Goal: Navigation & Orientation: Find specific page/section

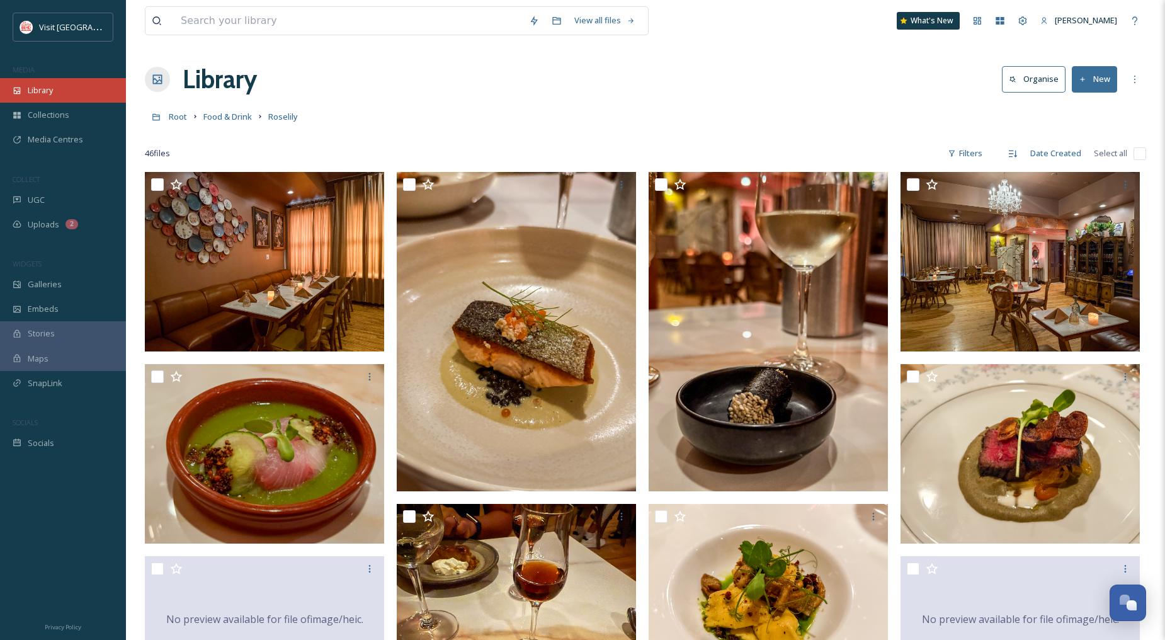
click at [45, 84] on span "Library" at bounding box center [40, 90] width 25 height 12
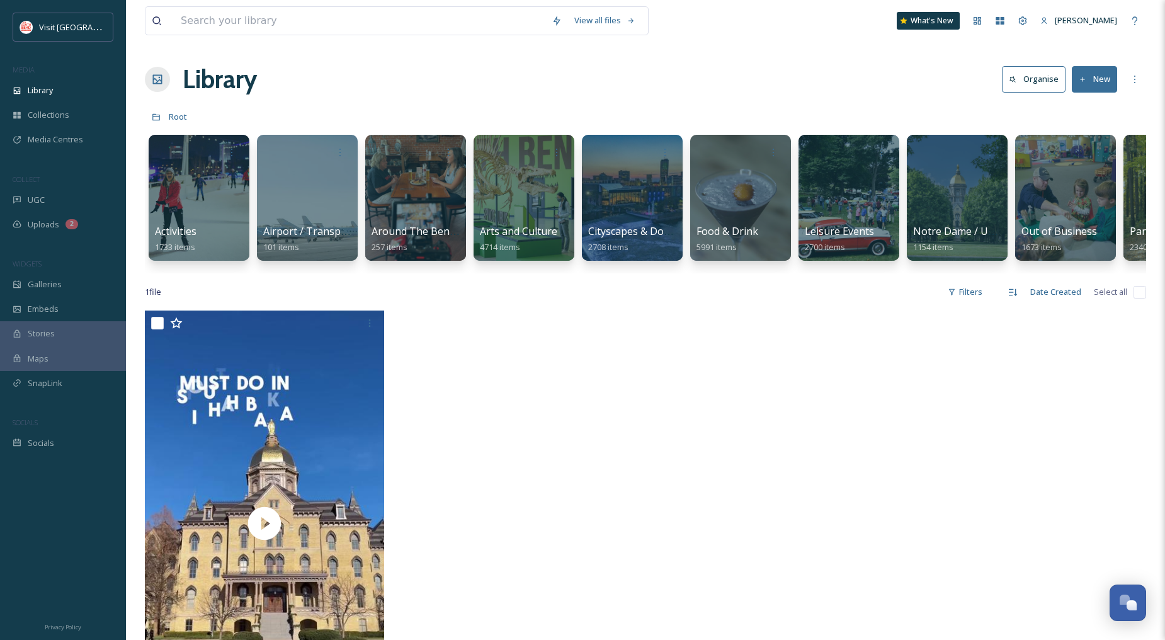
scroll to position [0, 118]
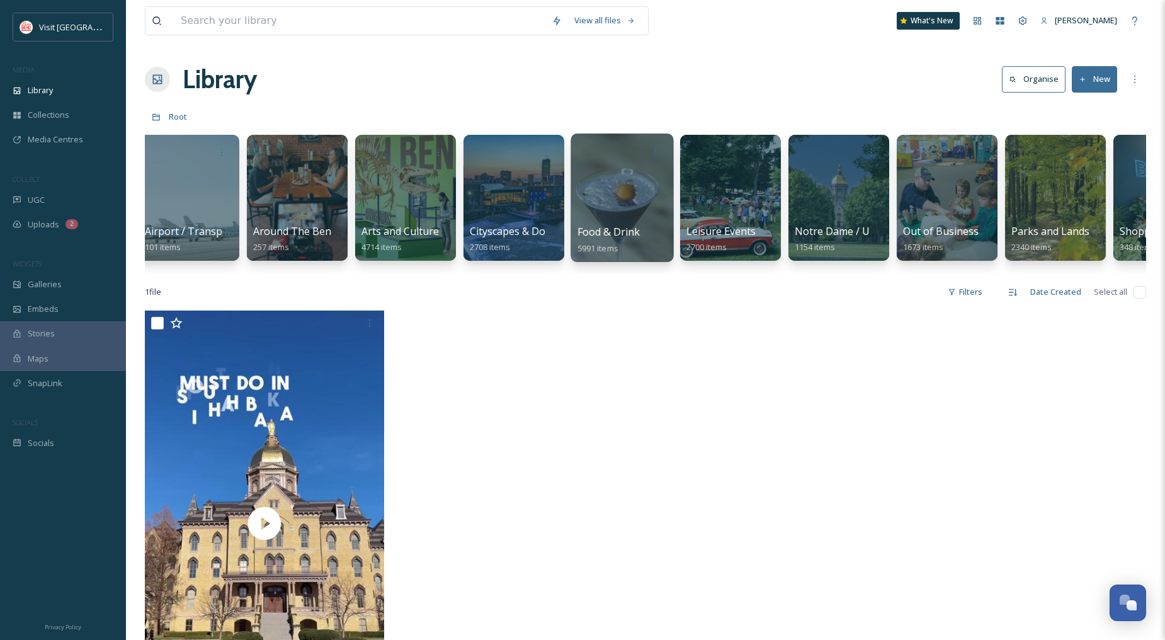
click at [617, 205] on div at bounding box center [621, 197] width 103 height 128
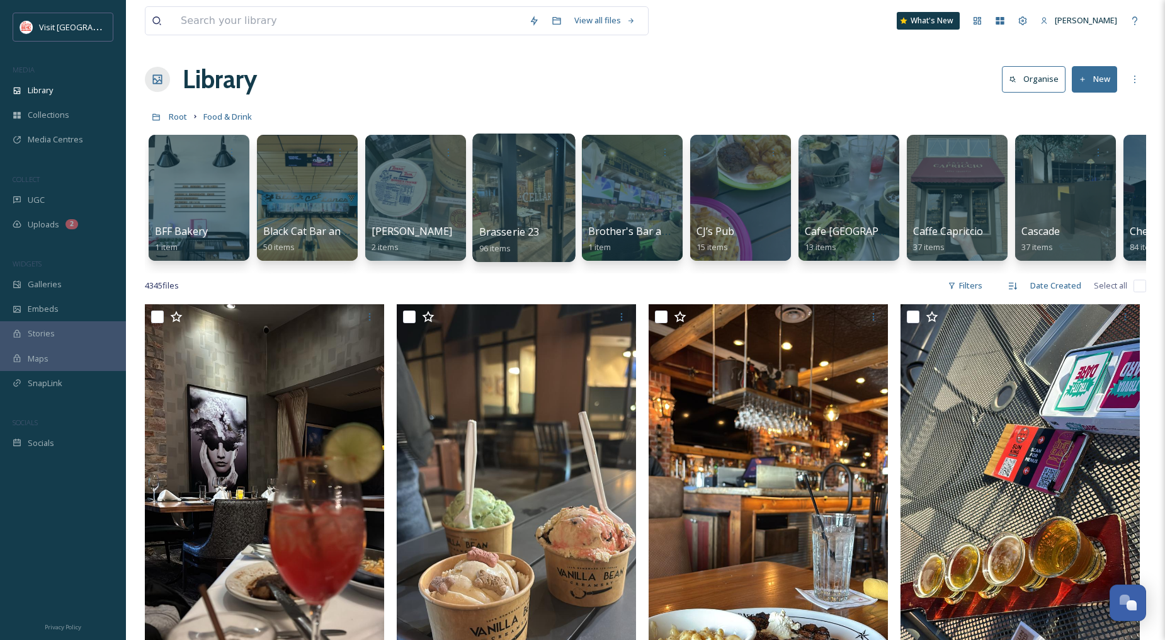
click at [533, 200] on div at bounding box center [523, 197] width 103 height 128
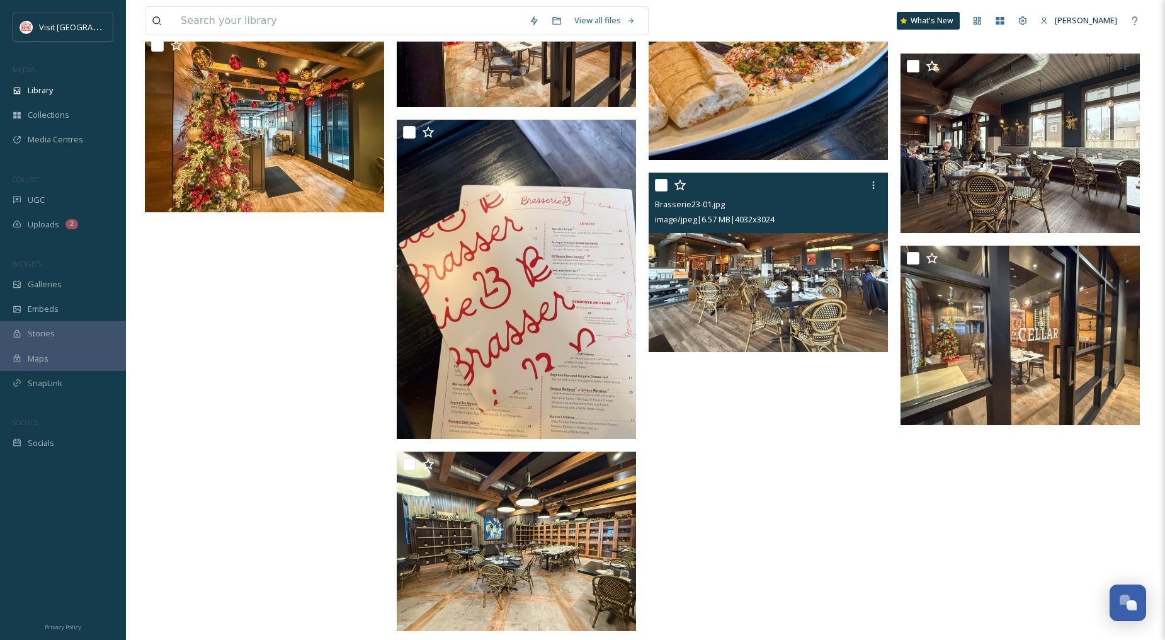
scroll to position [8143, 0]
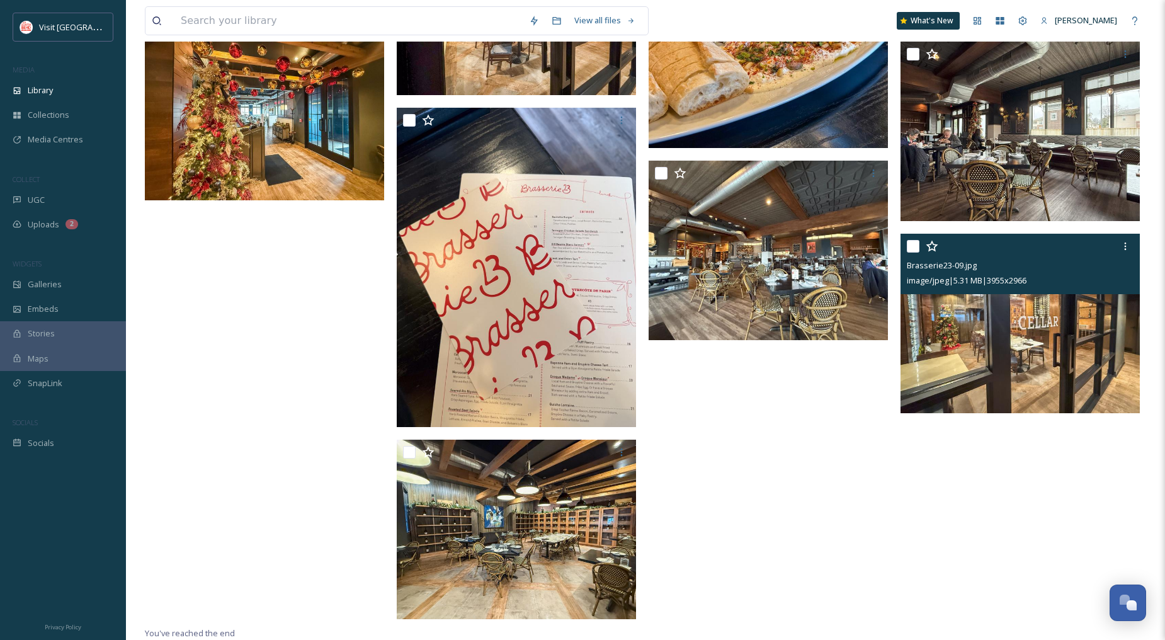
click at [1009, 347] on img at bounding box center [1019, 323] width 239 height 179
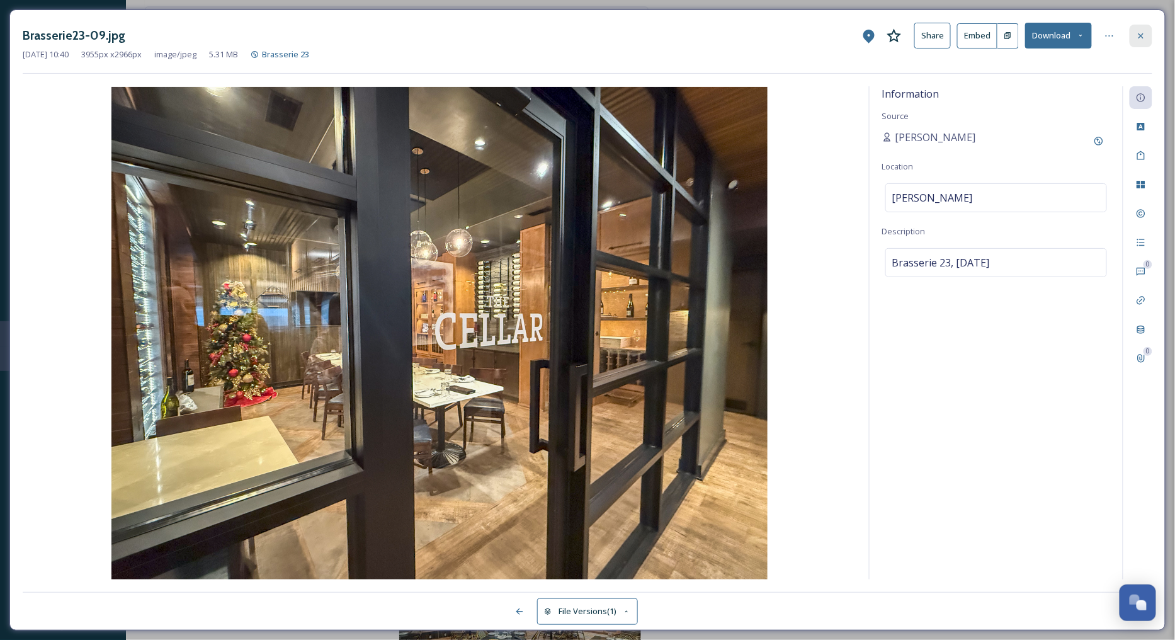
click at [1144, 40] on icon at bounding box center [1141, 36] width 10 height 10
